Goal: Communication & Community: Participate in discussion

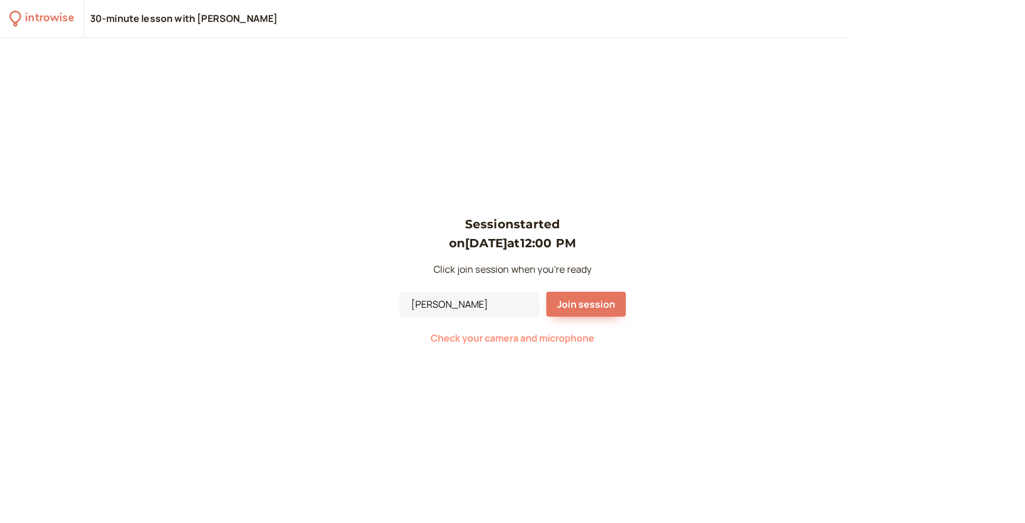
click at [554, 340] on span "Check your camera and microphone" at bounding box center [513, 338] width 164 height 13
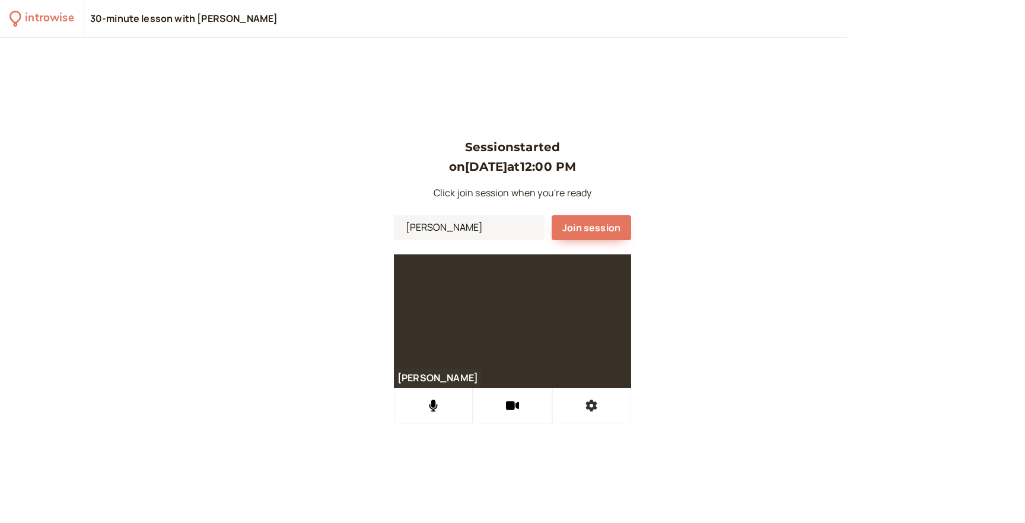
click at [583, 406] on button at bounding box center [591, 406] width 79 height 36
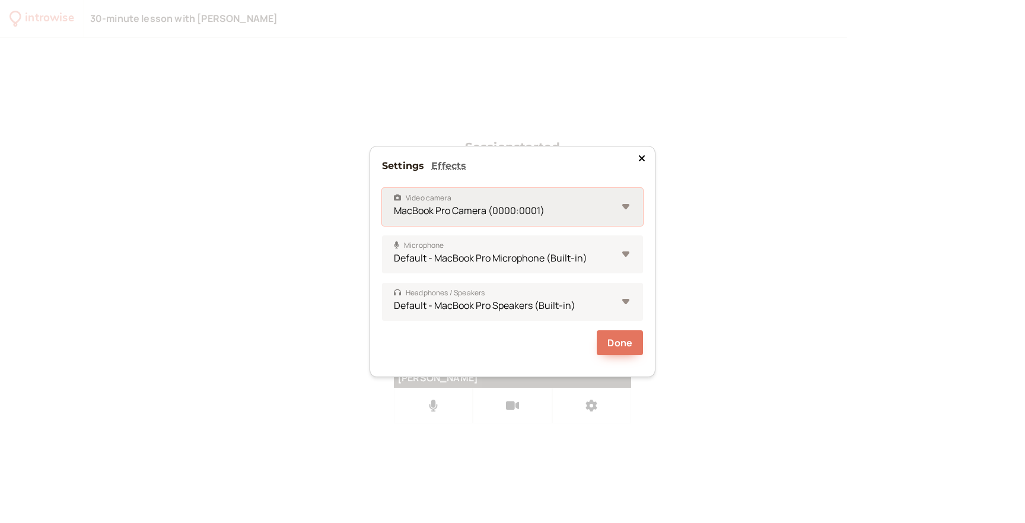
click at [596, 218] on select "MacBook Pro Camera (0000:0001)" at bounding box center [512, 207] width 261 height 38
click at [642, 159] on icon at bounding box center [642, 158] width 6 height 6
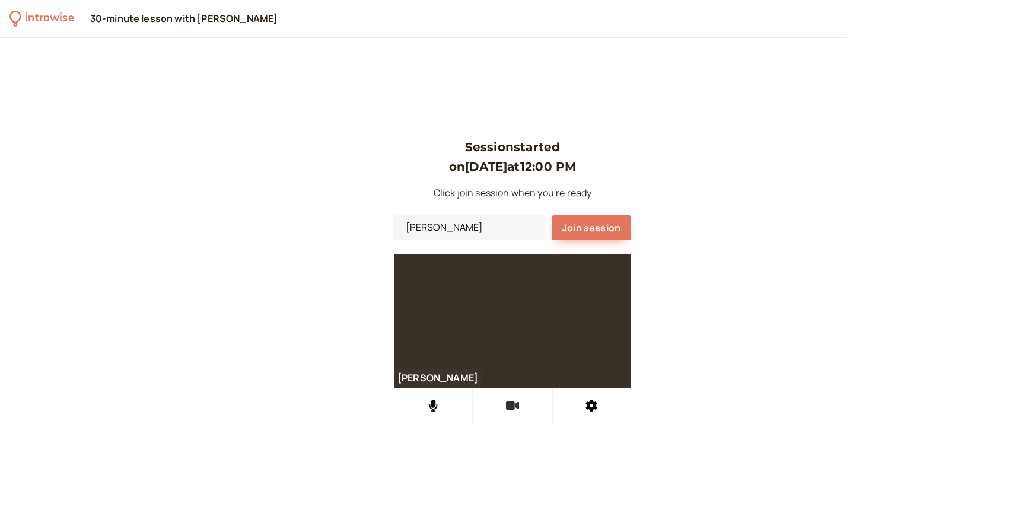
click at [512, 407] on icon at bounding box center [513, 405] width 14 height 9
click at [512, 407] on icon at bounding box center [512, 406] width 15 height 12
click at [614, 228] on span "Join session" at bounding box center [592, 227] width 58 height 13
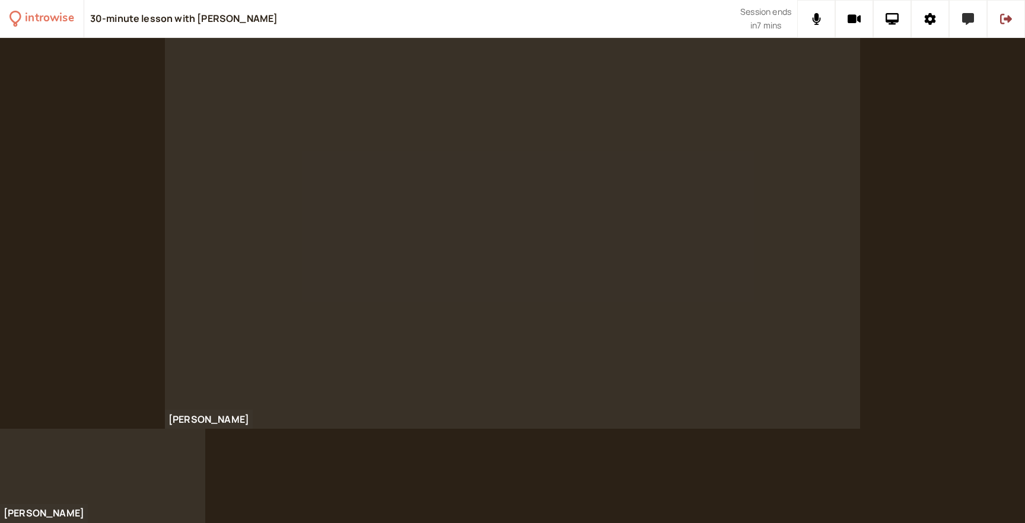
click at [982, 26] on button at bounding box center [968, 19] width 38 height 38
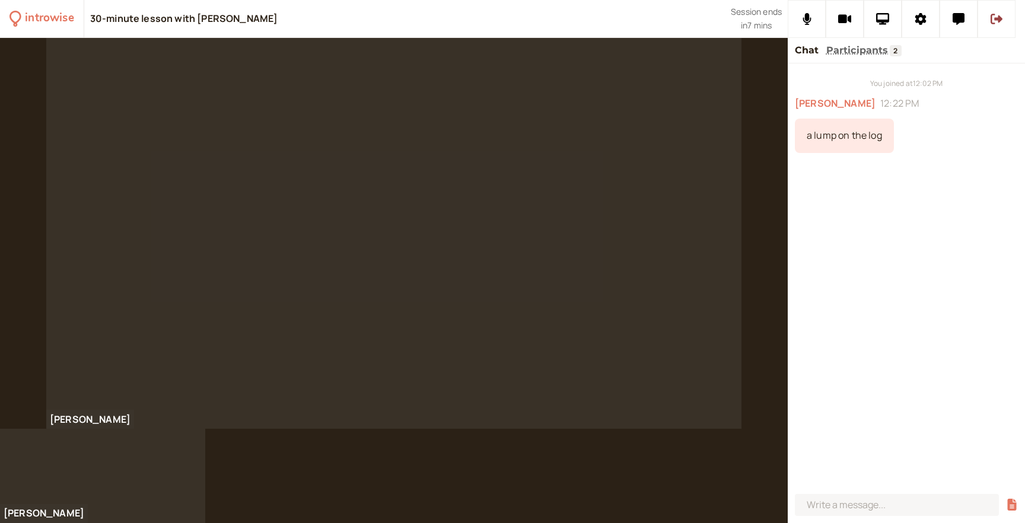
click at [825, 133] on div "a lump on the log" at bounding box center [844, 136] width 99 height 34
copy div "a lump on the log"
click at [921, 243] on div "You joined at 12:02 PM [PERSON_NAME] 12:22 PM a lump on the log" at bounding box center [906, 276] width 237 height 426
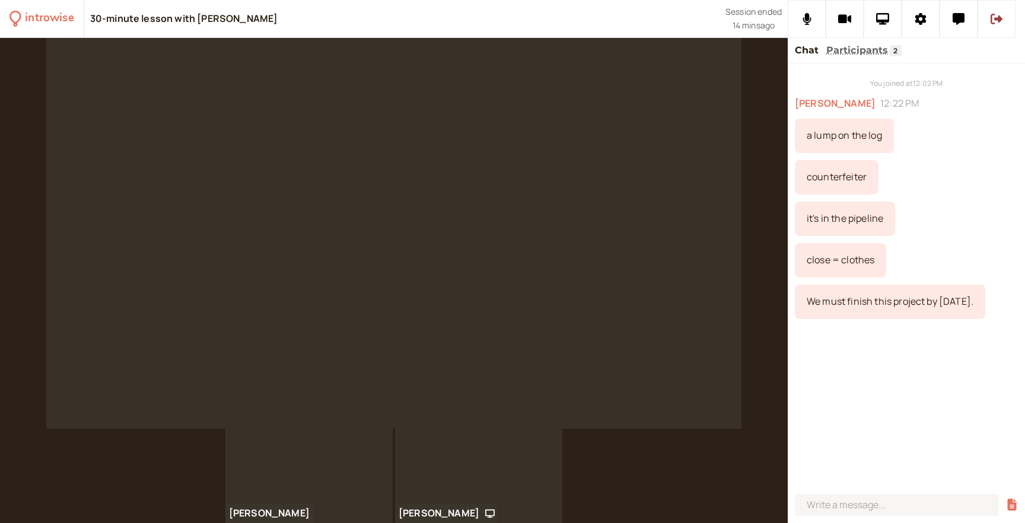
click at [720, 345] on video at bounding box center [393, 233] width 695 height 391
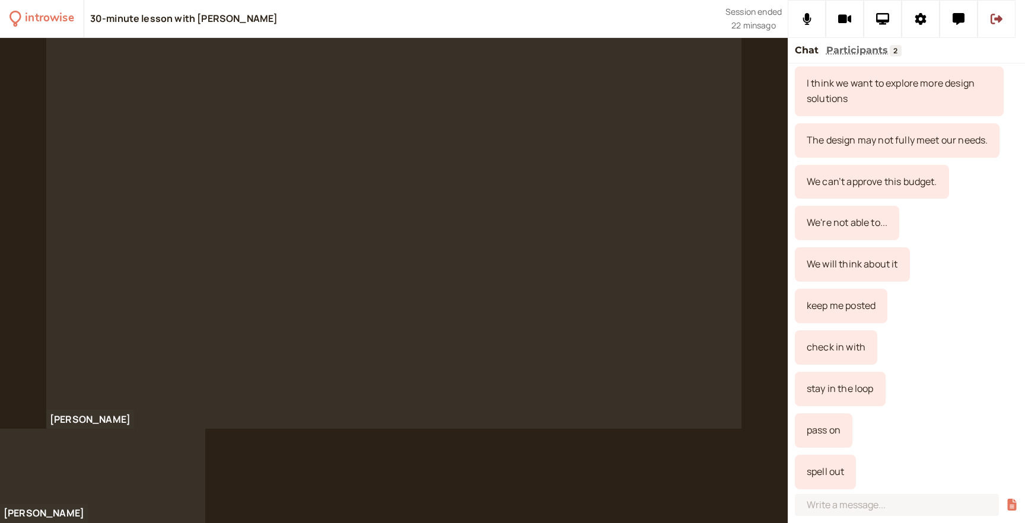
scroll to position [664, 0]
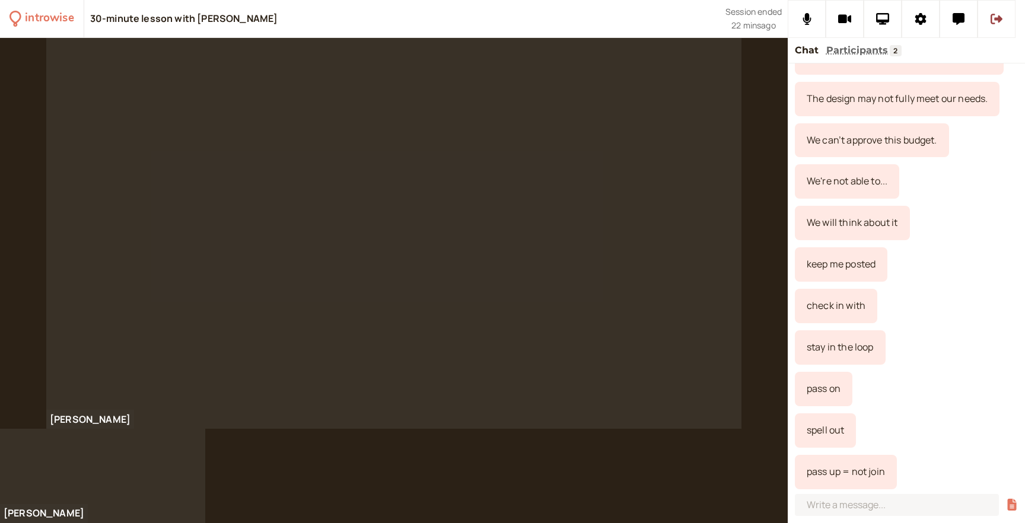
click at [821, 433] on div "spell out" at bounding box center [825, 431] width 61 height 34
click at [846, 472] on div "pass up = not join" at bounding box center [846, 472] width 102 height 34
copy div "pass up = not join"
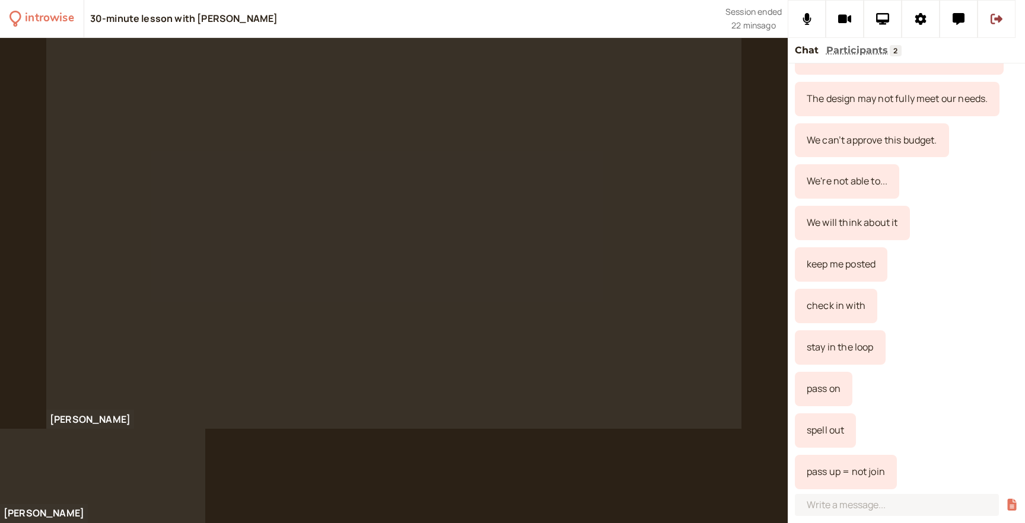
click at [820, 390] on div "pass on" at bounding box center [824, 389] width 58 height 34
copy div "pass on"
click at [815, 433] on div "spell out" at bounding box center [825, 431] width 61 height 34
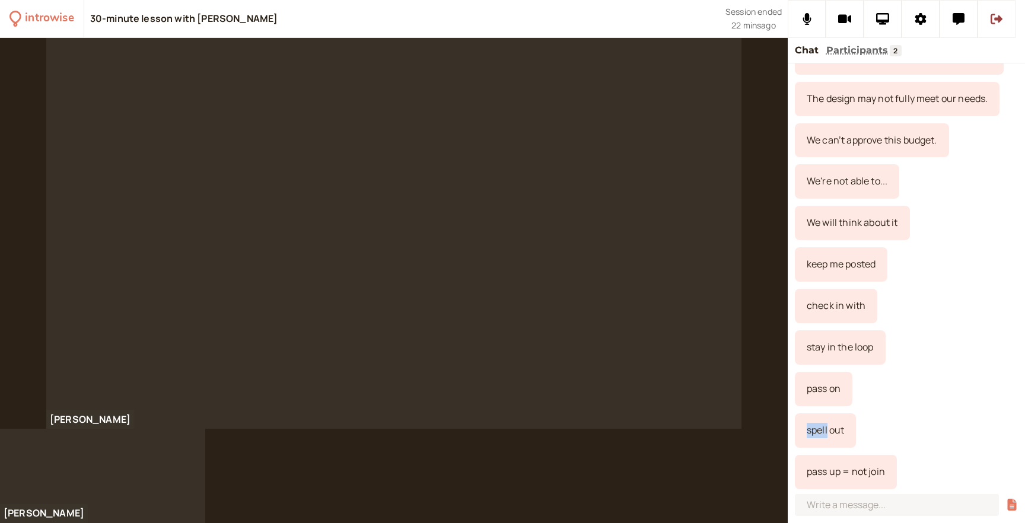
click at [815, 433] on div "spell out" at bounding box center [825, 431] width 61 height 34
copy div "spell out"
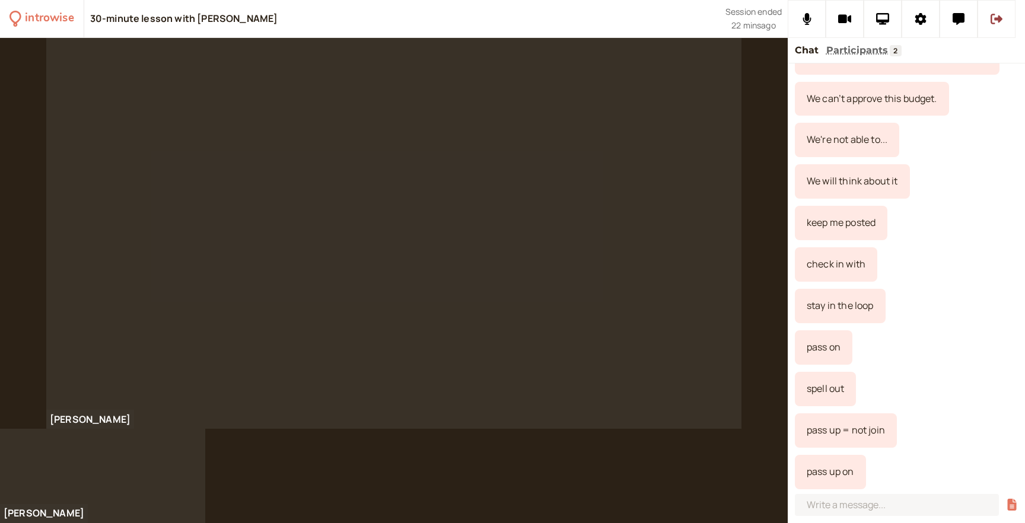
click at [828, 470] on div "pass up on" at bounding box center [830, 472] width 71 height 34
copy div "pass up on"
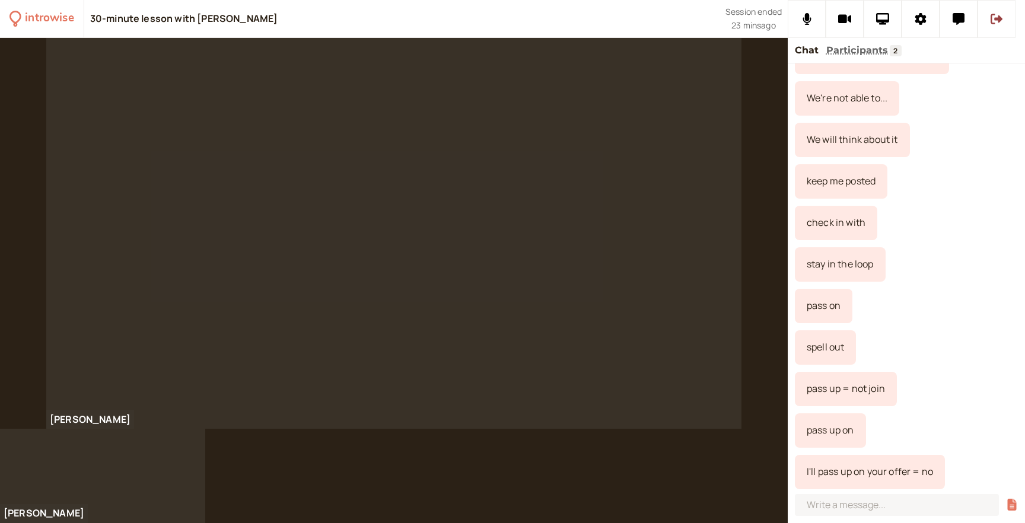
click at [871, 468] on div "I'll pass up on your offer = no" at bounding box center [870, 472] width 150 height 34
copy div "I'll pass up on your offer = no"
click at [957, 349] on div "spell out" at bounding box center [906, 348] width 223 height 34
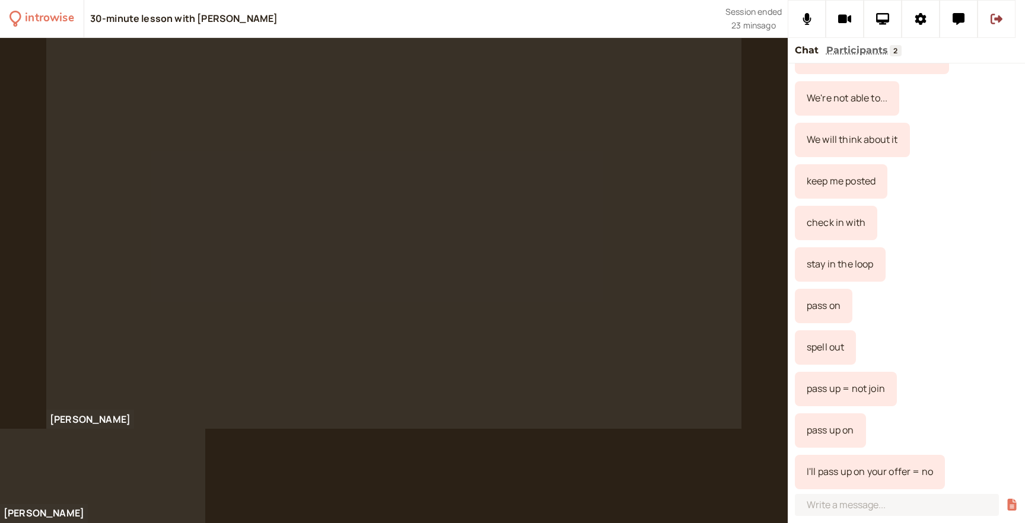
scroll to position [789, 0]
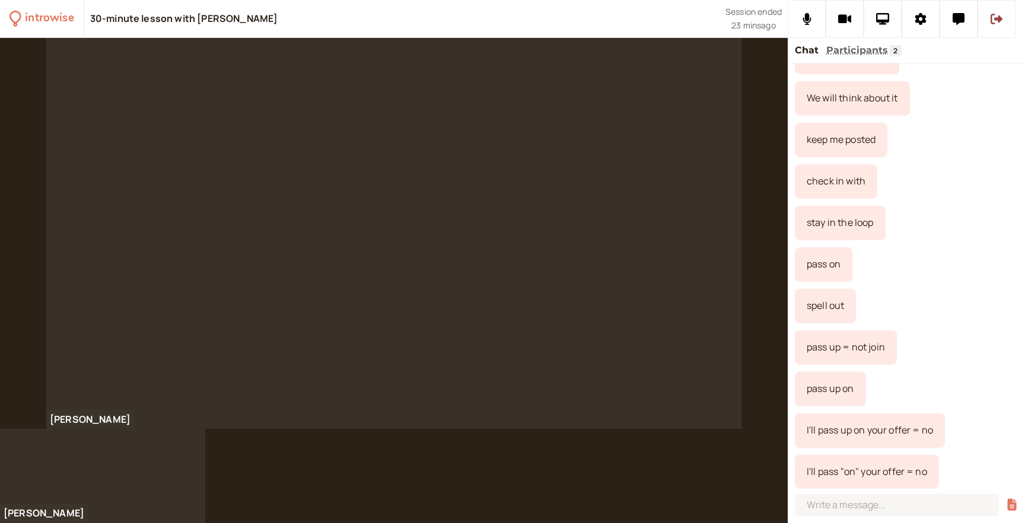
click at [859, 475] on div "I'll pass "on" your offer = no" at bounding box center [867, 472] width 144 height 34
copy div "I'll pass "on" your offer = no"
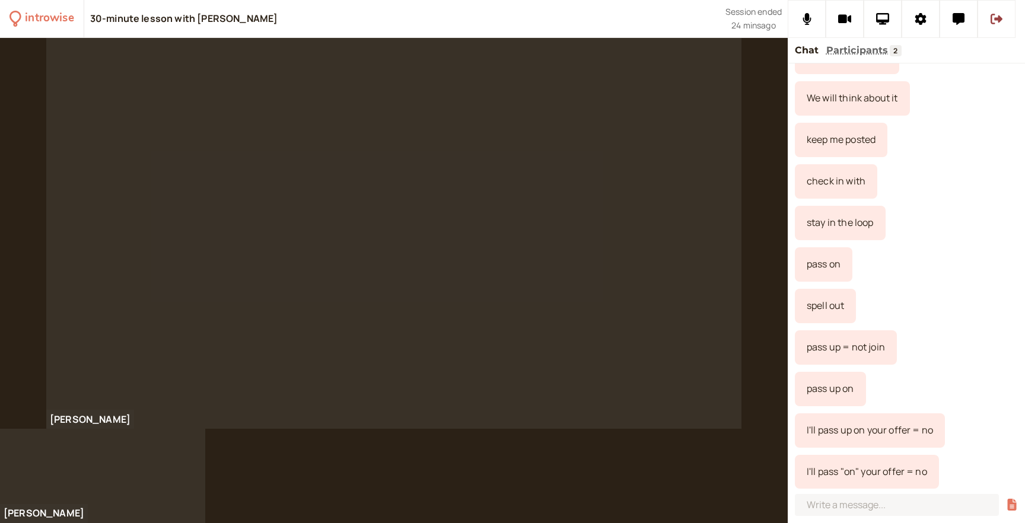
click at [936, 306] on div "spell out" at bounding box center [906, 306] width 223 height 34
click at [885, 511] on input at bounding box center [897, 505] width 204 height 22
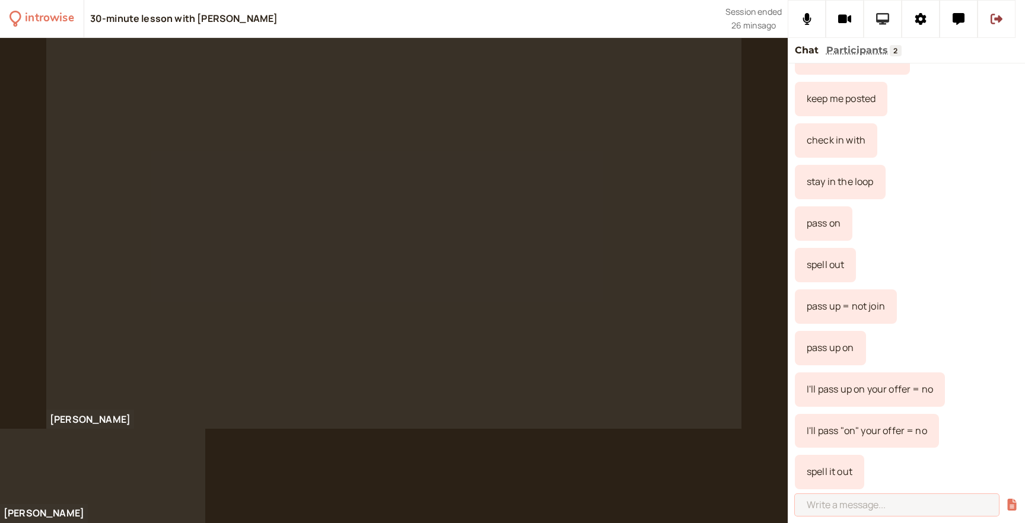
scroll to position [871, 0]
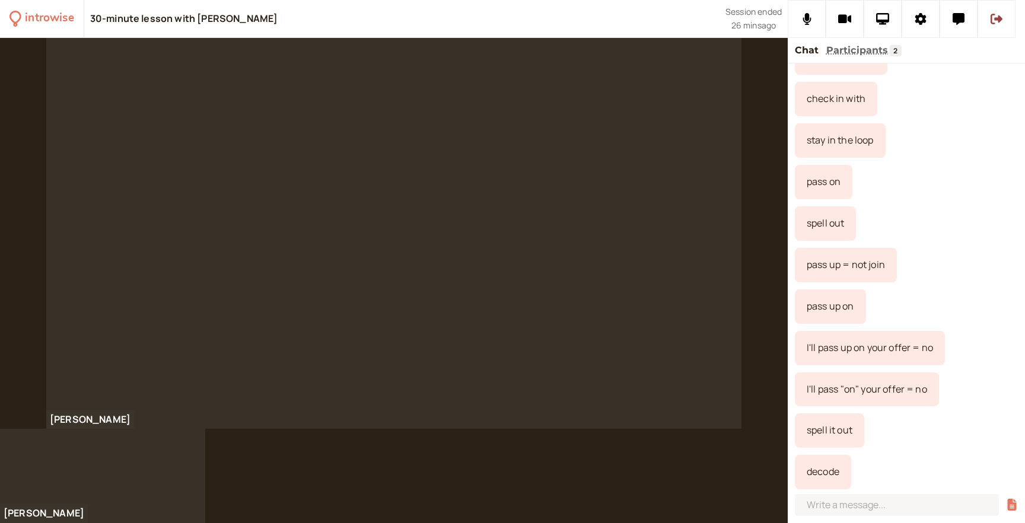
click at [826, 429] on div "spell it out" at bounding box center [829, 431] width 69 height 34
copy div "spell it out"
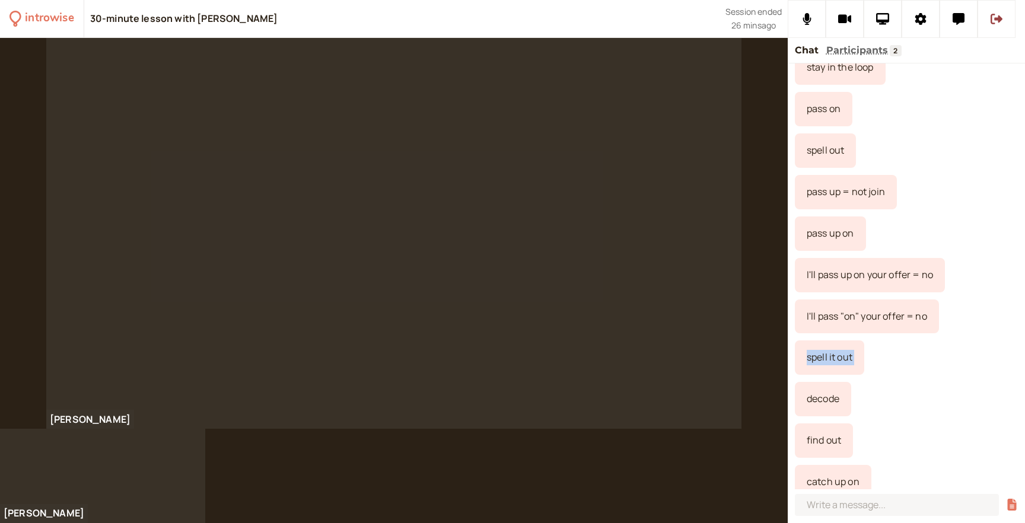
scroll to position [954, 0]
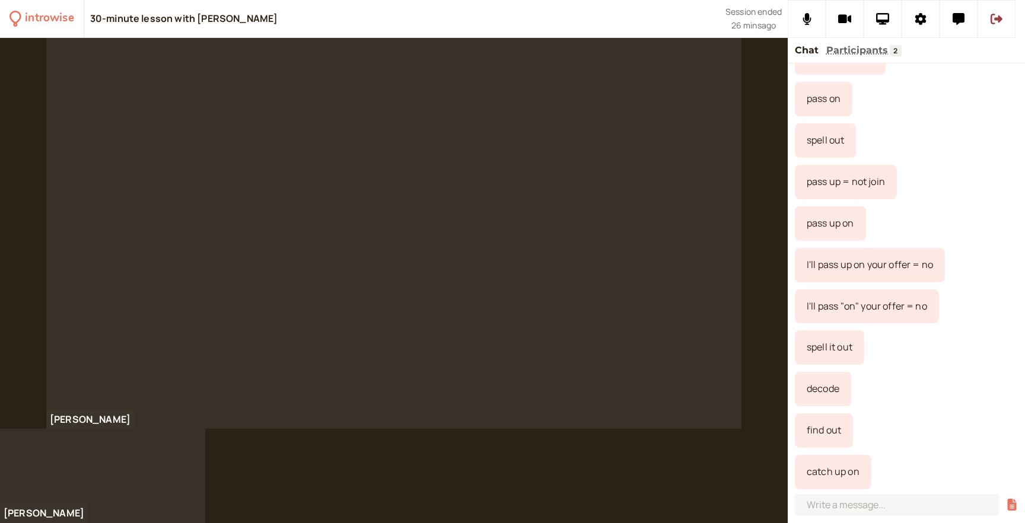
click at [922, 366] on div "You joined at 12:02 PM [PERSON_NAME] 12:22 PM a lump on the log counterfeiter i…" at bounding box center [906, 276] width 237 height 426
click at [830, 473] on div "catch up on" at bounding box center [833, 472] width 77 height 34
copy div "catch up on"
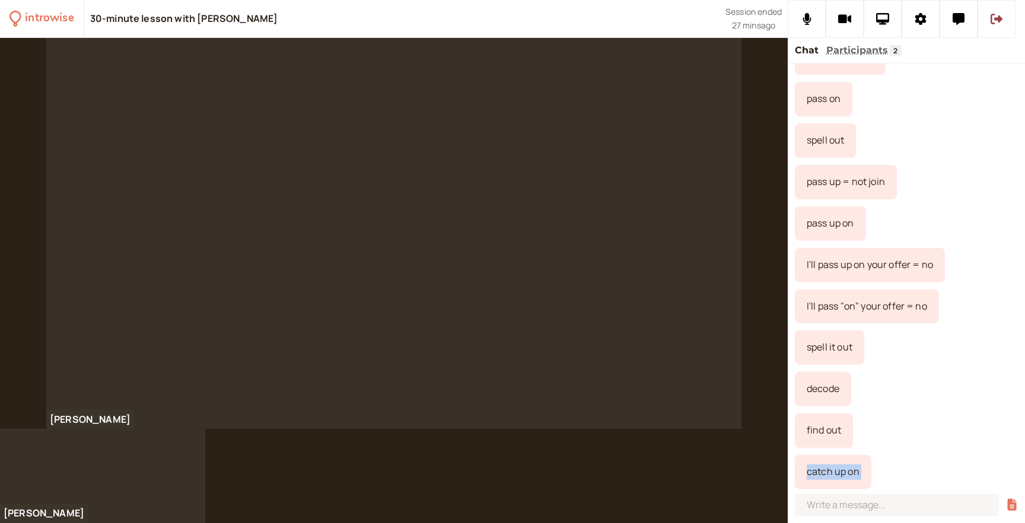
scroll to position [996, 0]
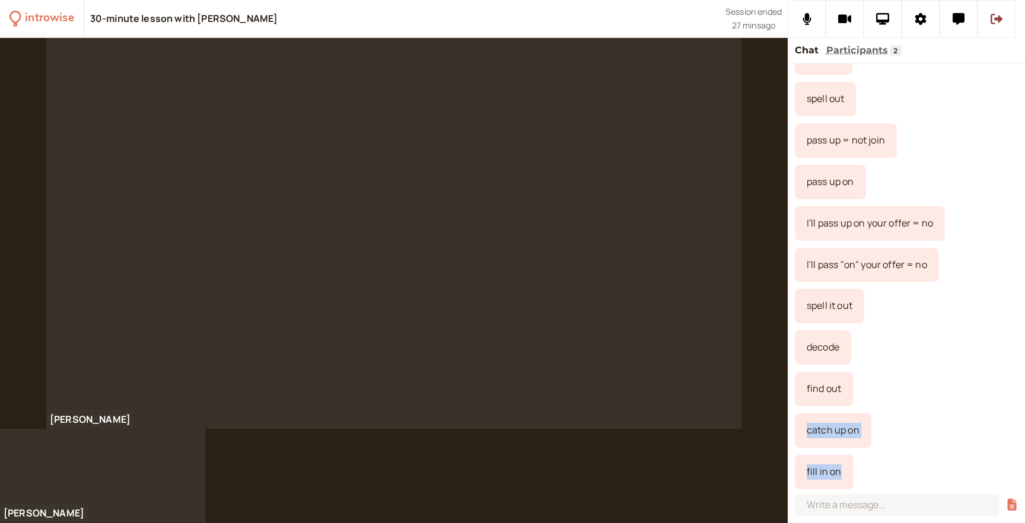
click at [910, 468] on div "fill in on" at bounding box center [906, 472] width 223 height 34
click at [809, 472] on div "fill in on" at bounding box center [824, 472] width 59 height 34
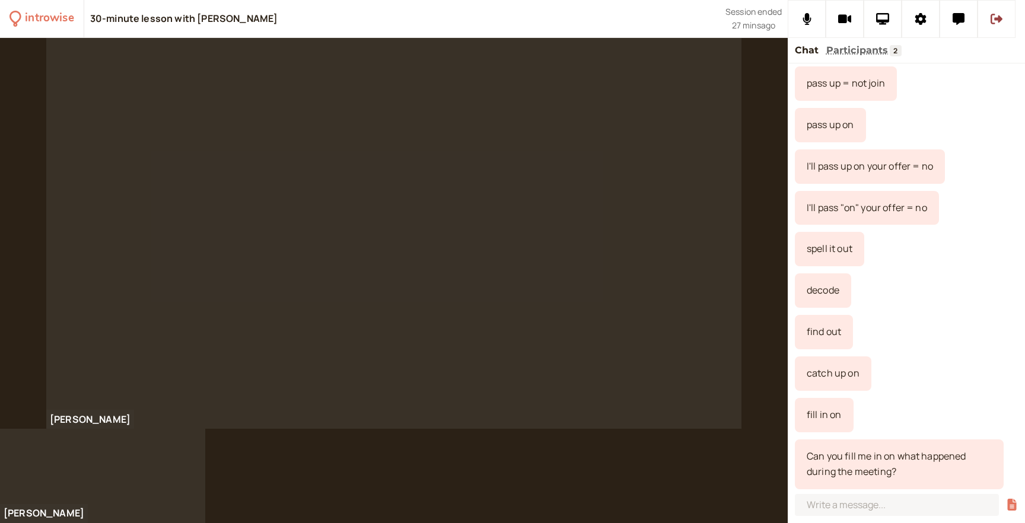
click at [853, 462] on div "Can you fill me in on what happened during the meeting?" at bounding box center [899, 465] width 209 height 50
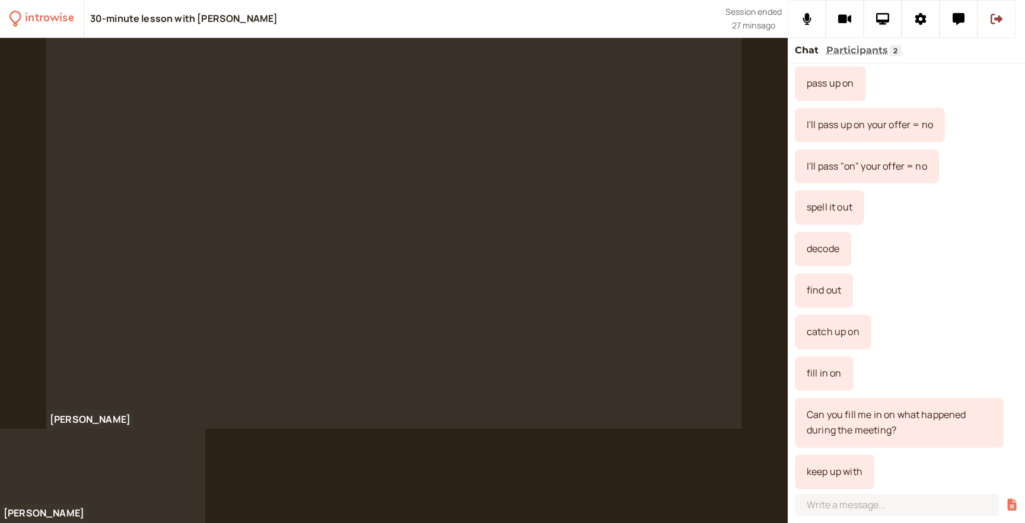
click at [981, 313] on div "You joined at 12:02 PM [PERSON_NAME] 12:22 PM a lump on the log counterfeiter i…" at bounding box center [906, 276] width 237 height 426
click at [818, 473] on div "keep up with" at bounding box center [835, 472] width 80 height 34
